Goal: Navigation & Orientation: Find specific page/section

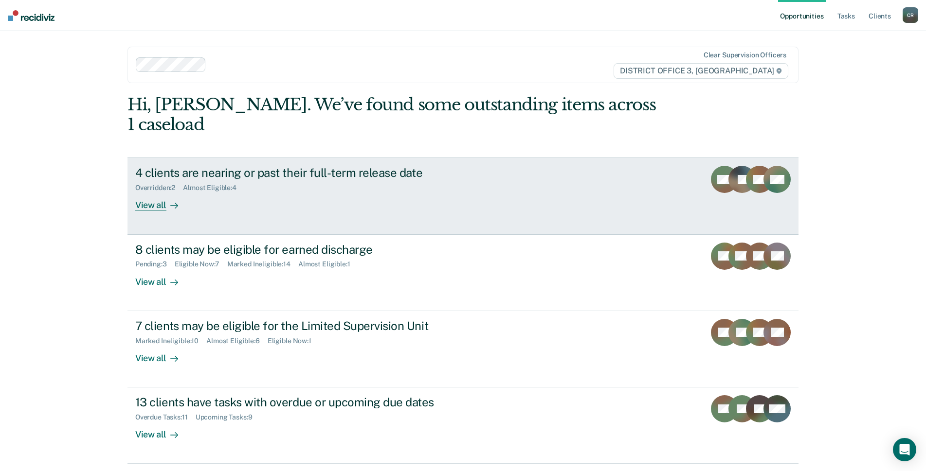
click at [548, 164] on link "4 clients are nearing or past their full-term release date Overridden : 2 Almos…" at bounding box center [462, 196] width 671 height 77
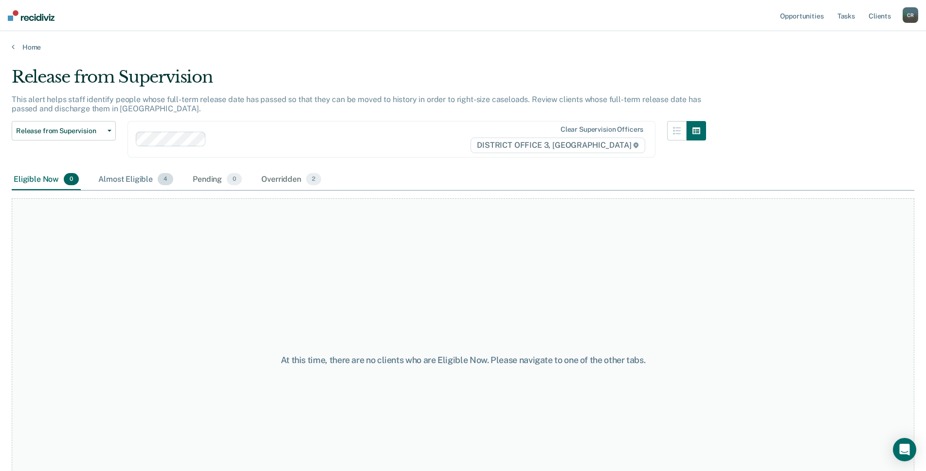
click at [155, 182] on div "Almost Eligible 4" at bounding box center [135, 179] width 79 height 21
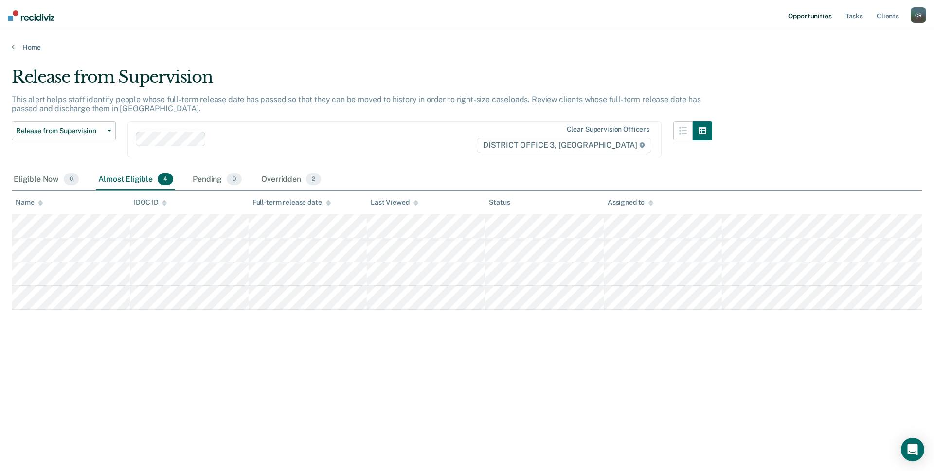
click at [817, 23] on link "Opportunities" at bounding box center [809, 15] width 47 height 31
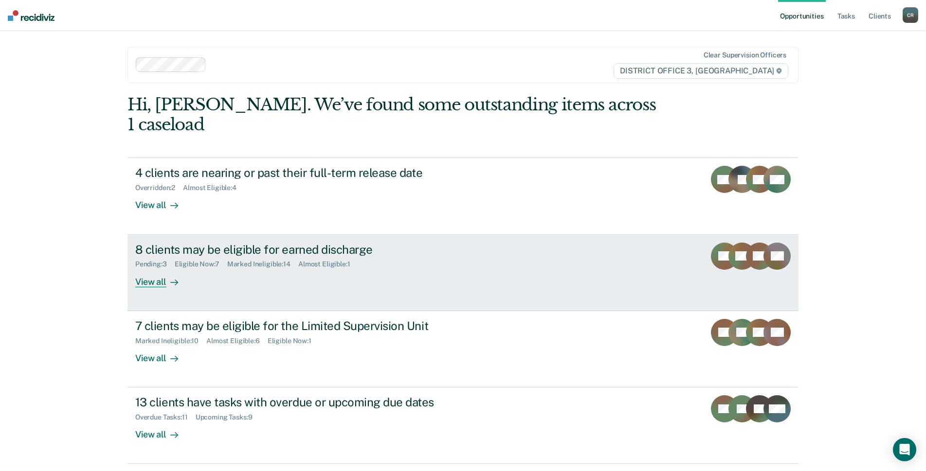
click at [455, 256] on div "8 clients may be eligible for earned discharge Pending : 3 Eligible Now : 7 Mar…" at bounding box center [317, 265] width 365 height 45
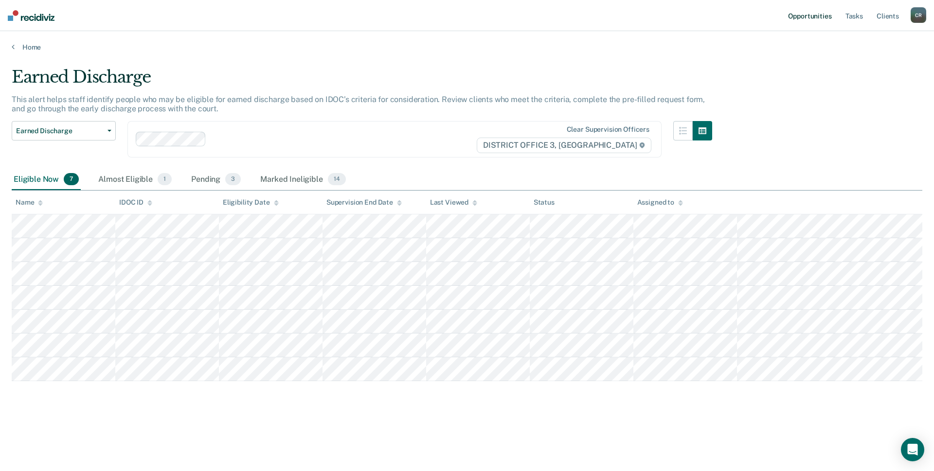
click at [811, 19] on link "Opportunities" at bounding box center [809, 15] width 47 height 31
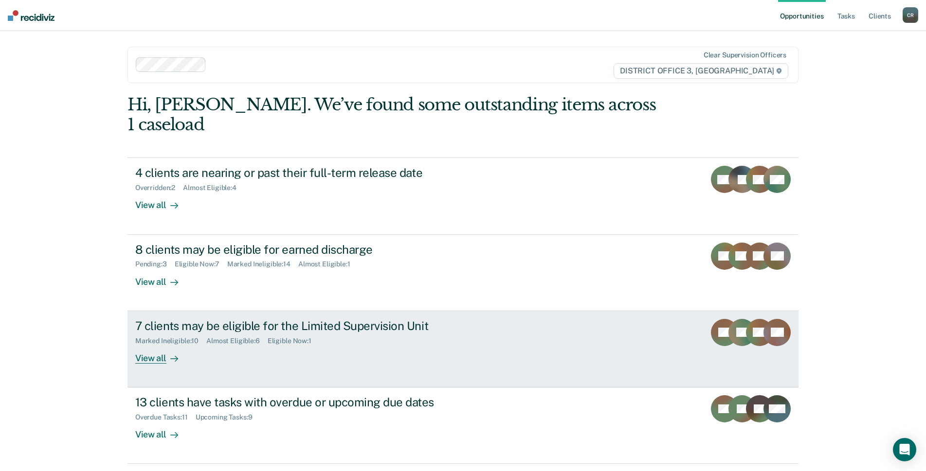
click at [478, 320] on div "7 clients may be eligible for the Limited Supervision Unit Marked Ineligible : …" at bounding box center [317, 341] width 365 height 45
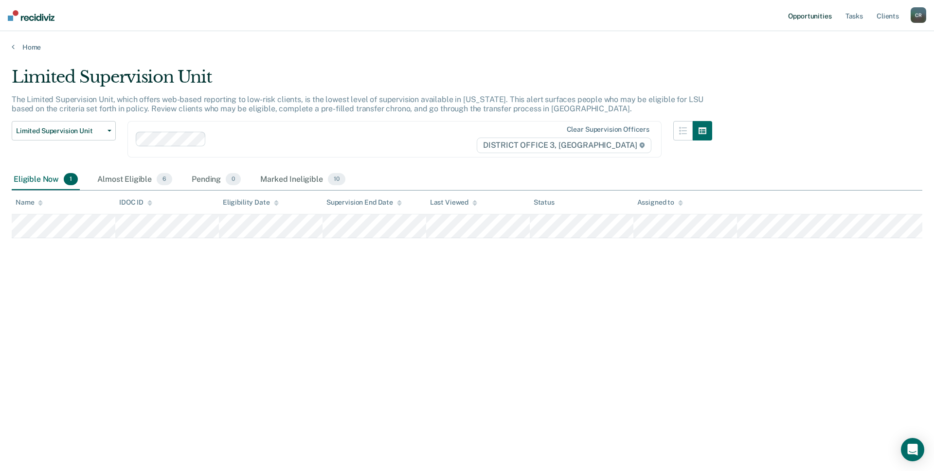
click at [810, 12] on link "Opportunities" at bounding box center [809, 15] width 47 height 31
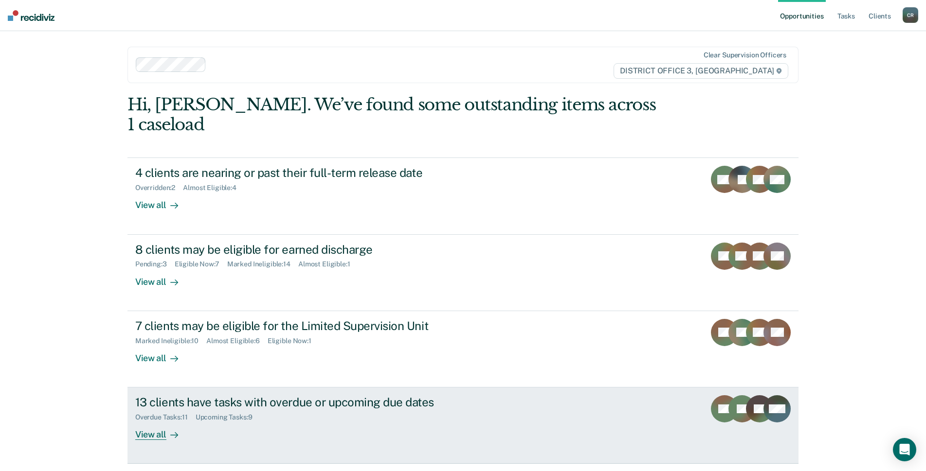
click at [511, 388] on link "13 clients have tasks with overdue or upcoming due dates Overdue Tasks : 11 Upc…" at bounding box center [462, 426] width 671 height 76
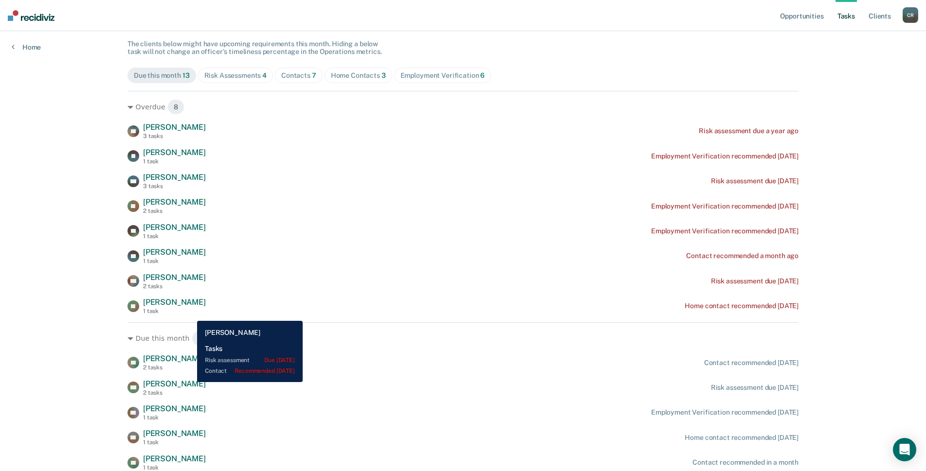
scroll to position [122, 0]
